Goal: Find specific page/section: Find specific page/section

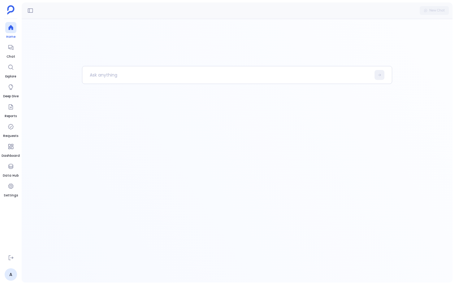
click at [15, 29] on div at bounding box center [10, 27] width 11 height 11
click at [10, 165] on icon at bounding box center [11, 166] width 6 height 6
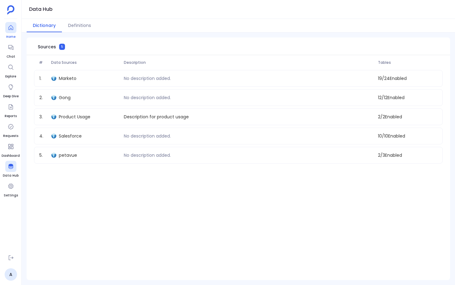
click at [13, 28] on icon at bounding box center [11, 27] width 6 height 6
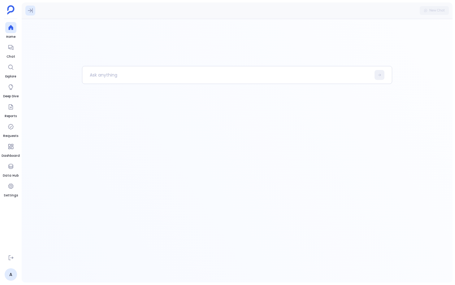
click at [32, 9] on icon at bounding box center [30, 10] width 5 height 5
